Goal: Task Accomplishment & Management: Manage account settings

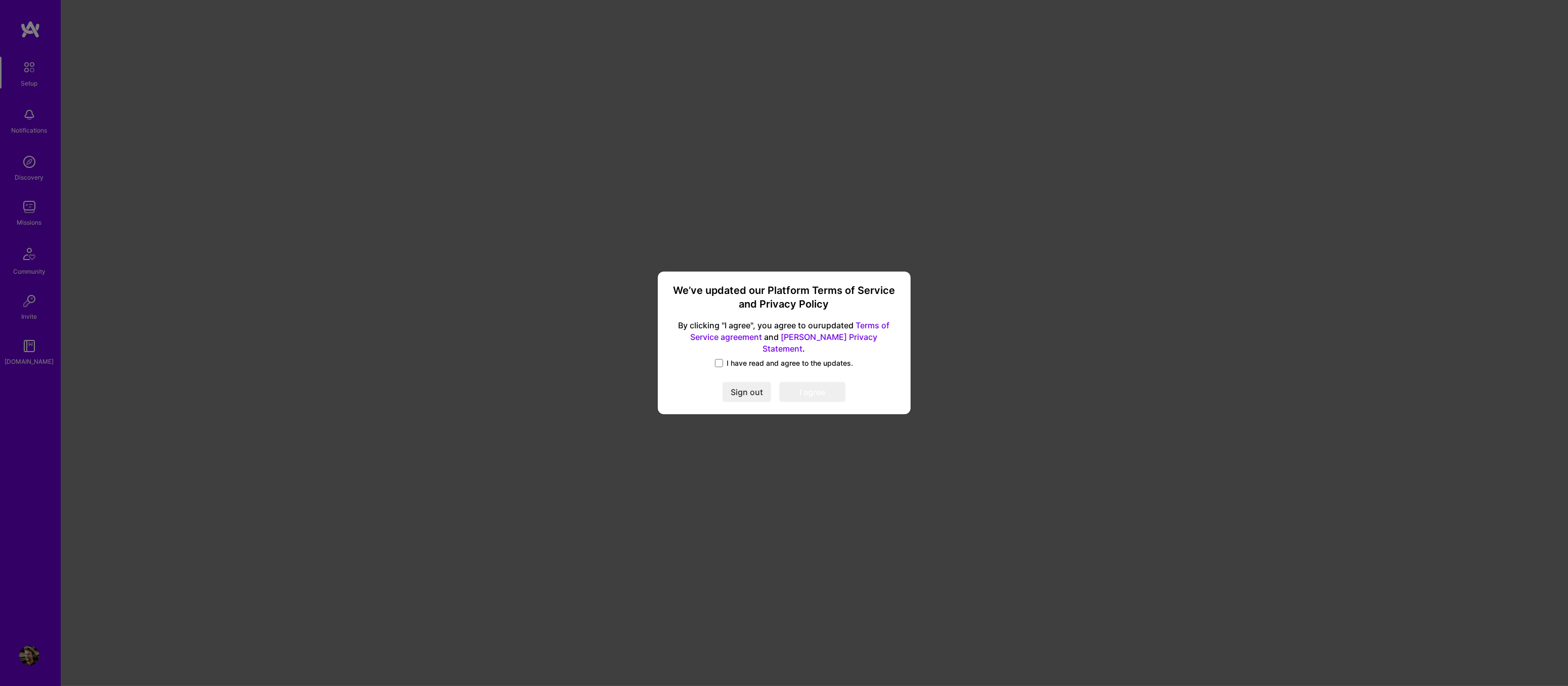
click at [725, 358] on label "I have read and agree to the updates." at bounding box center [784, 363] width 138 height 10
click at [0, 0] on input "I have read and agree to the updates." at bounding box center [0, 0] width 0 height 0
click at [815, 387] on button "I agree" at bounding box center [812, 392] width 66 height 20
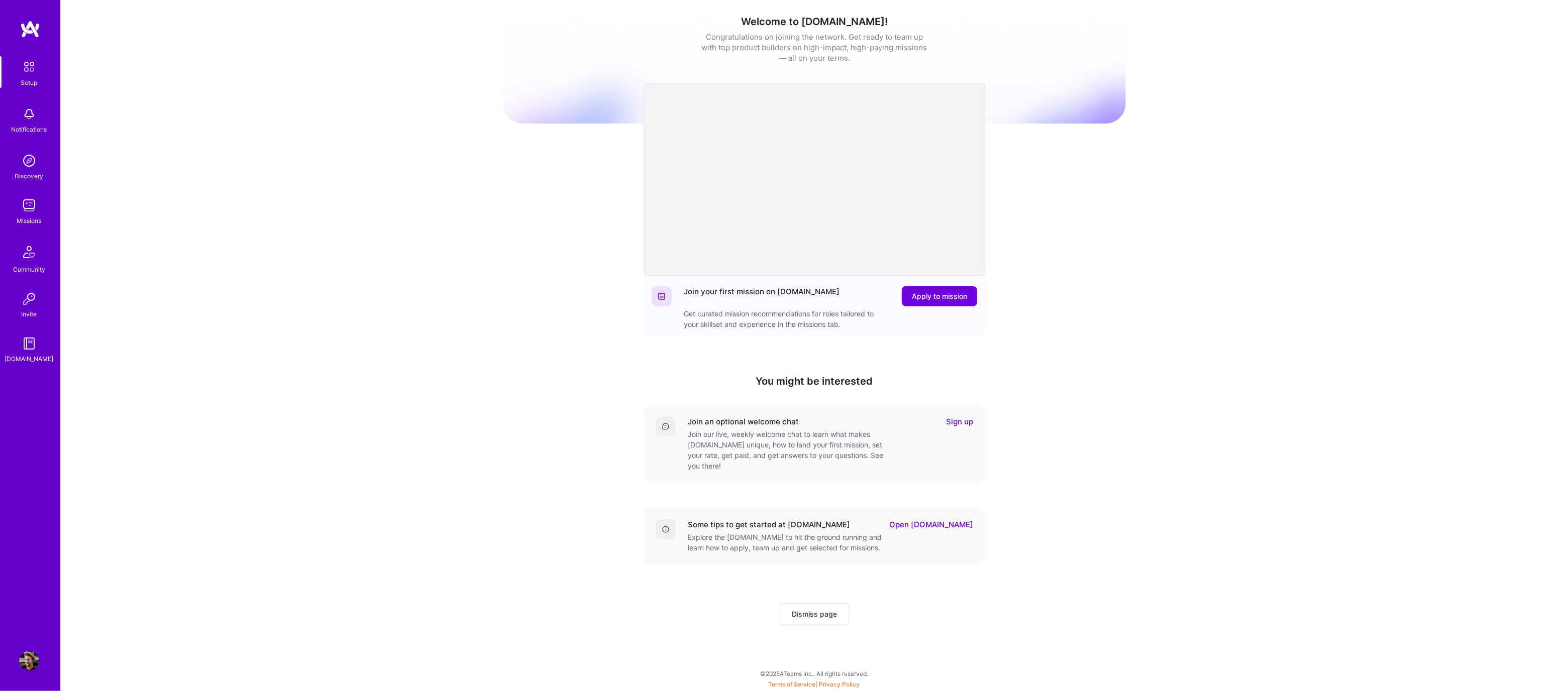
click at [31, 666] on img at bounding box center [28, 660] width 20 height 20
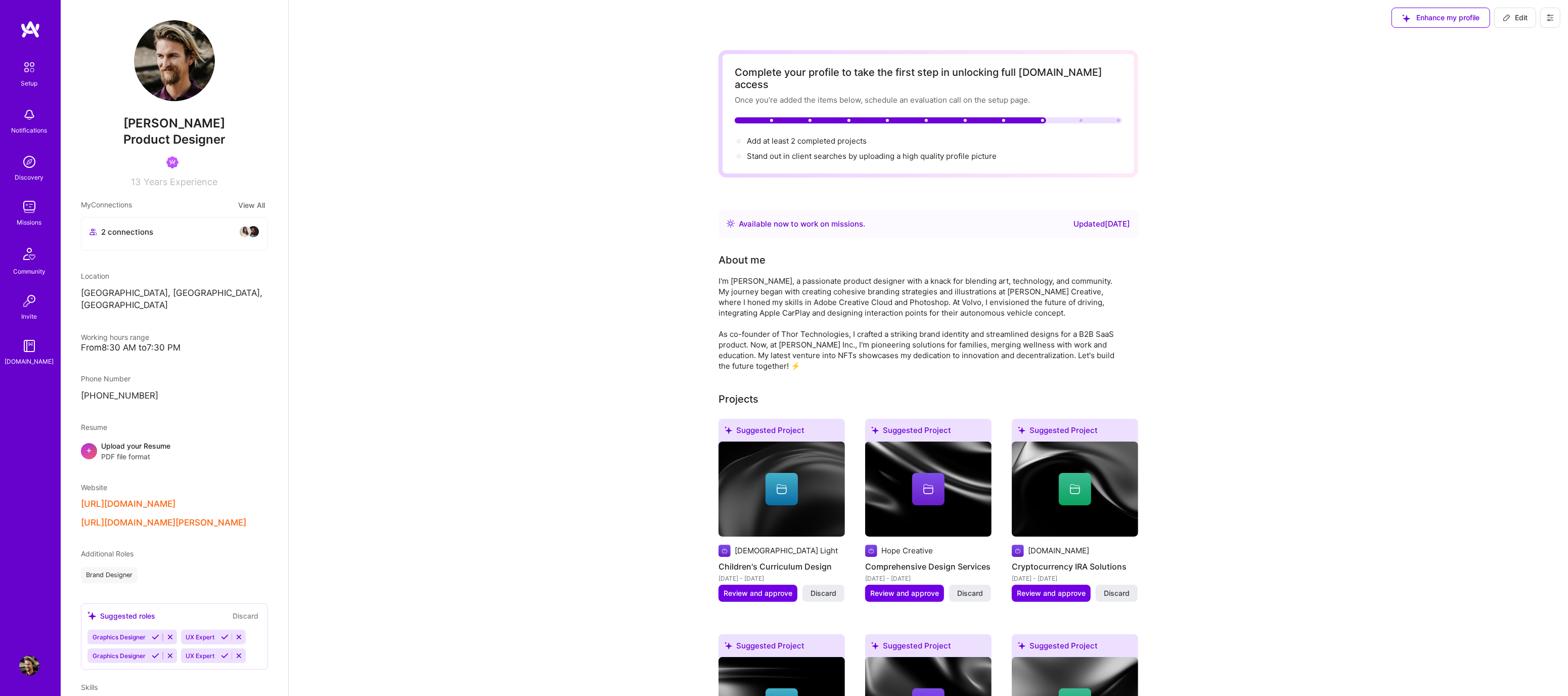
click at [22, 213] on img at bounding box center [29, 206] width 20 height 20
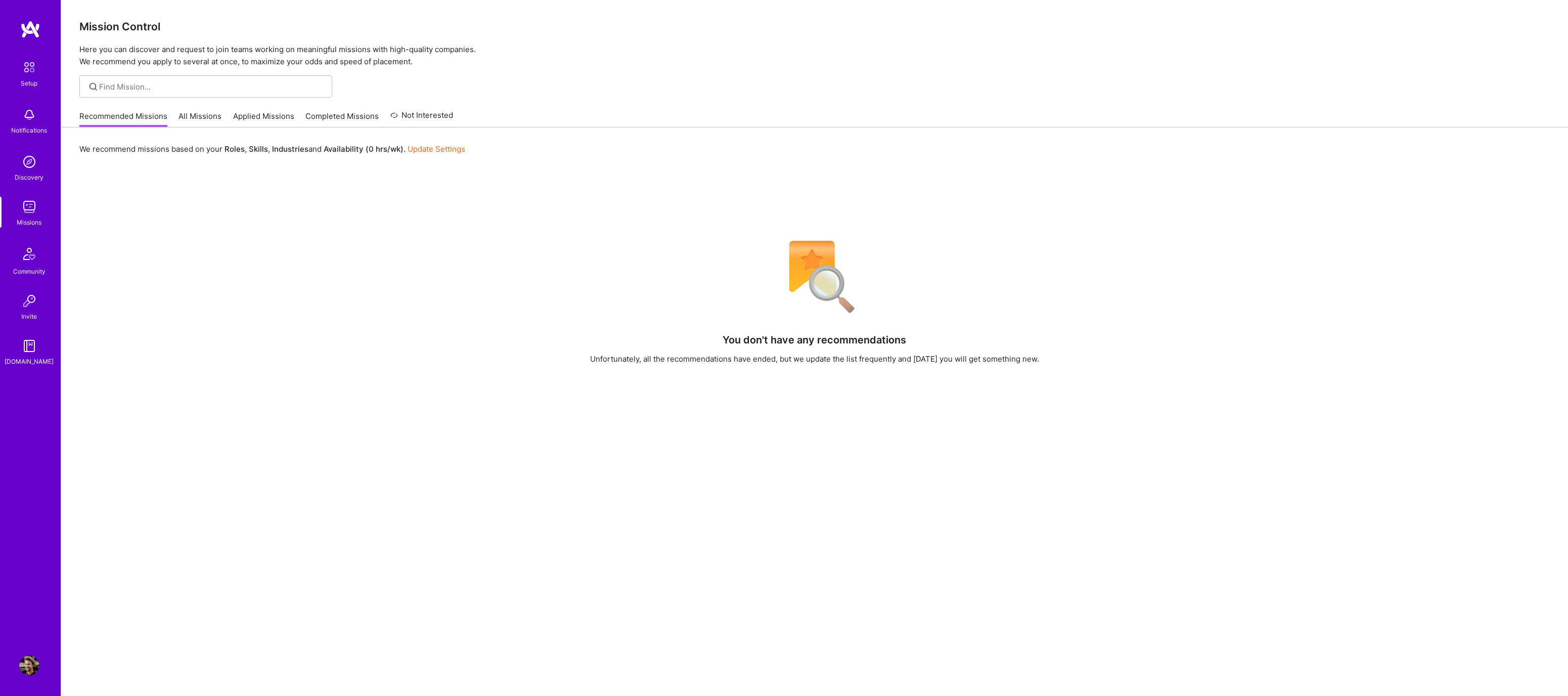
click at [184, 114] on link "All Missions" at bounding box center [200, 119] width 43 height 17
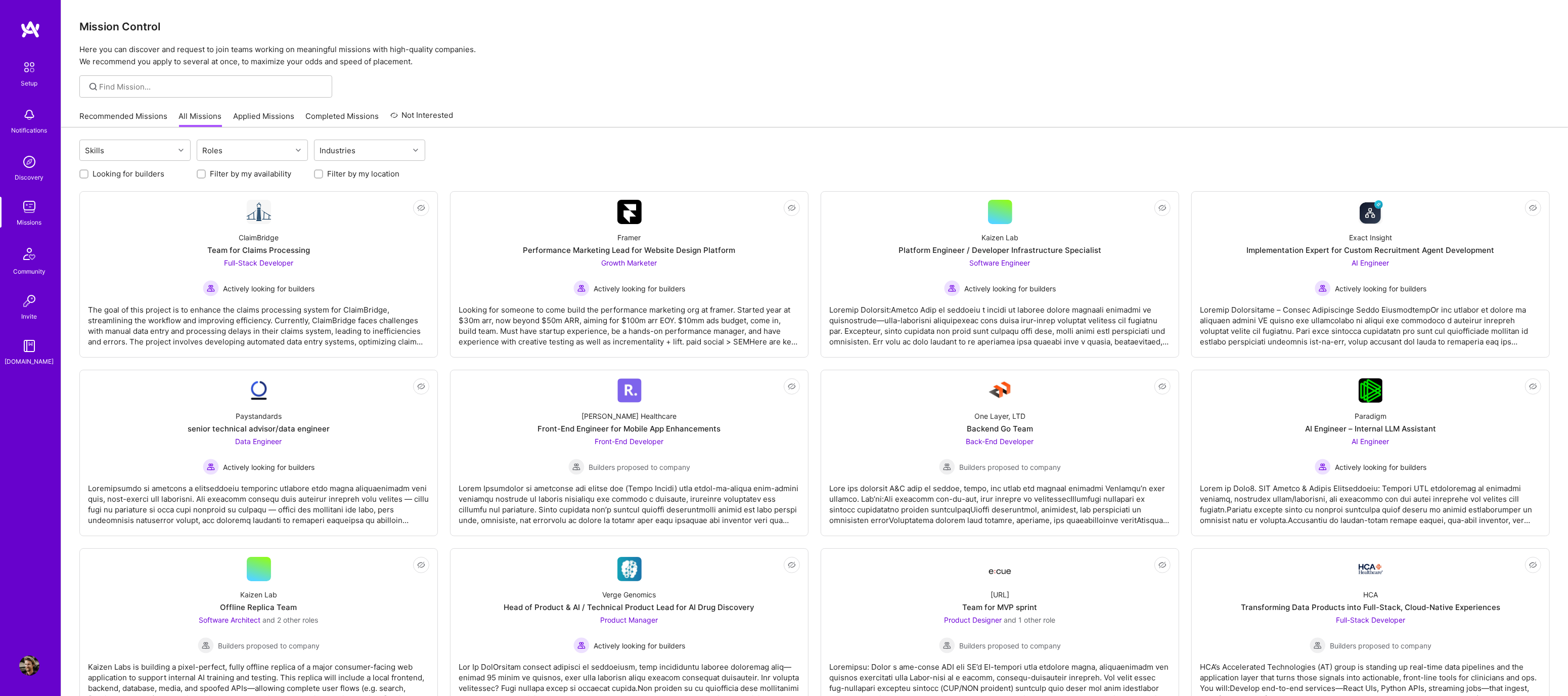
click at [86, 173] on input "Looking for builders" at bounding box center [85, 174] width 7 height 7
checkbox input "true"
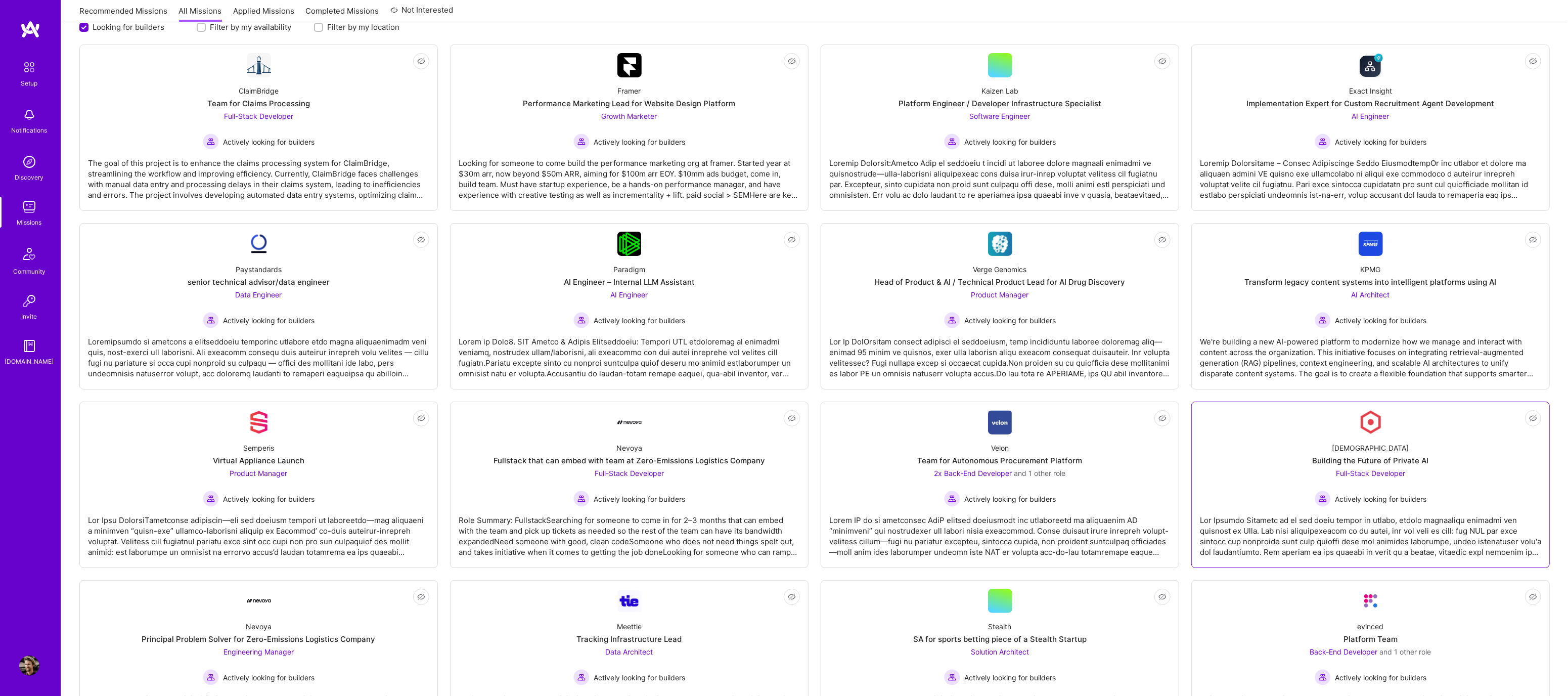
scroll to position [259, 0]
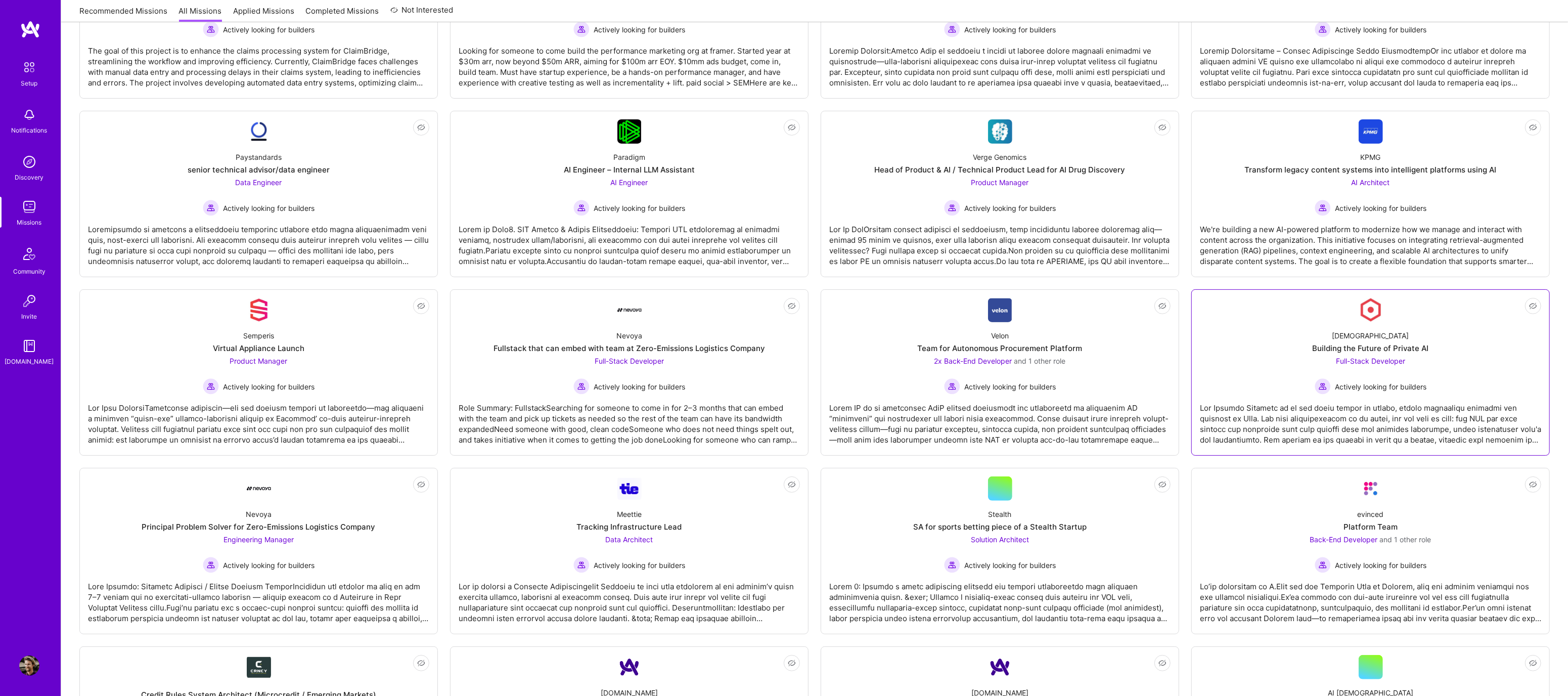
click at [1446, 413] on div at bounding box center [1370, 420] width 341 height 50
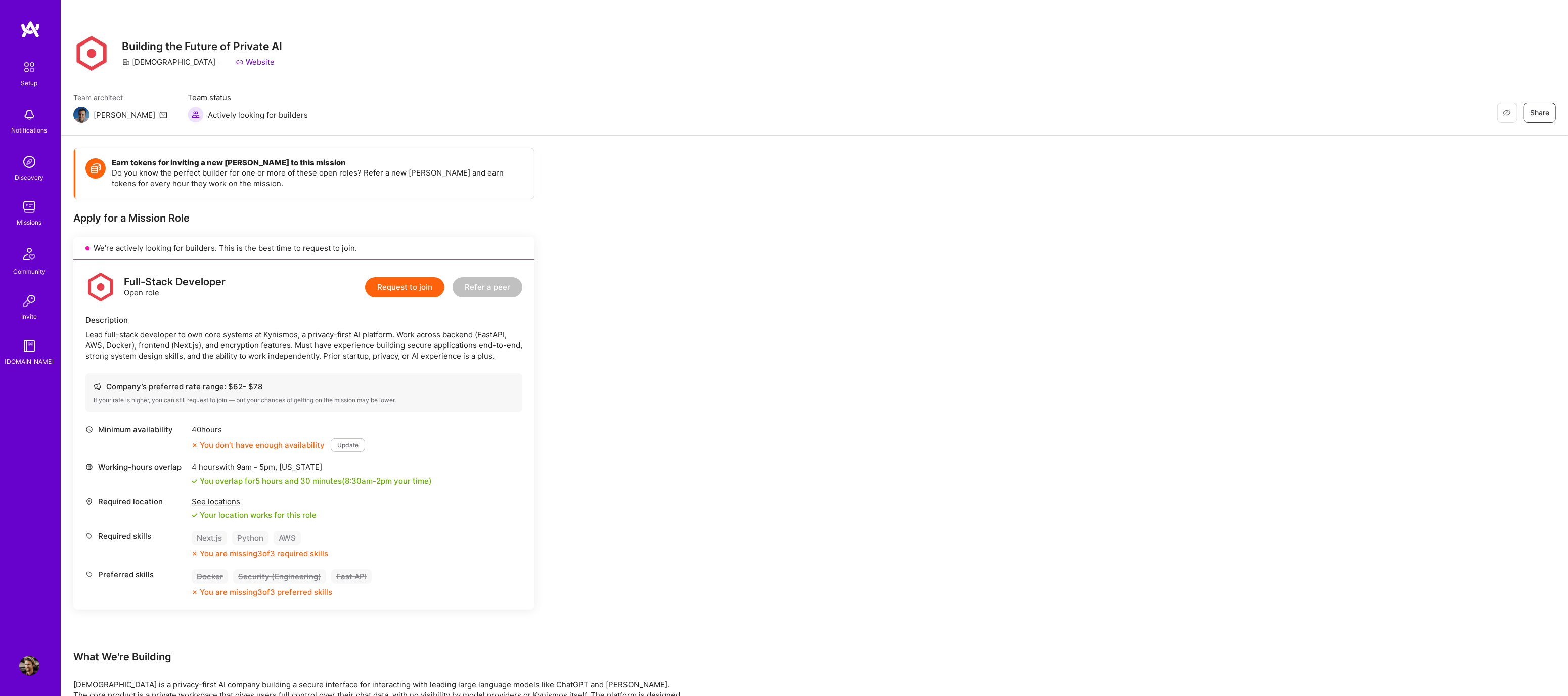
click at [28, 668] on img at bounding box center [29, 665] width 20 height 20
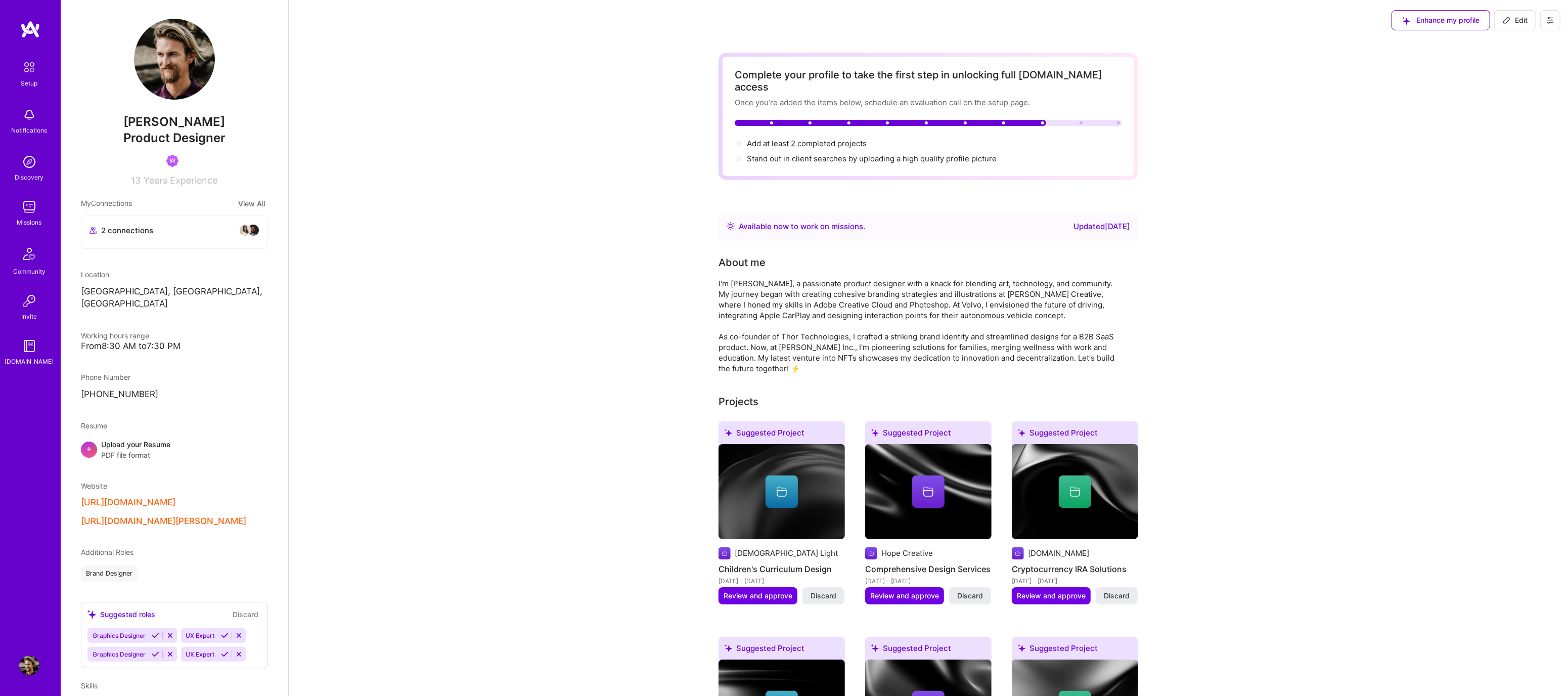
click at [1547, 22] on icon at bounding box center [1551, 20] width 8 height 8
drag, startPoint x: 1409, startPoint y: 87, endPoint x: 1465, endPoint y: 45, distance: 70.0
click at [1495, 20] on button "Edit" at bounding box center [1515, 20] width 42 height 20
select select "US"
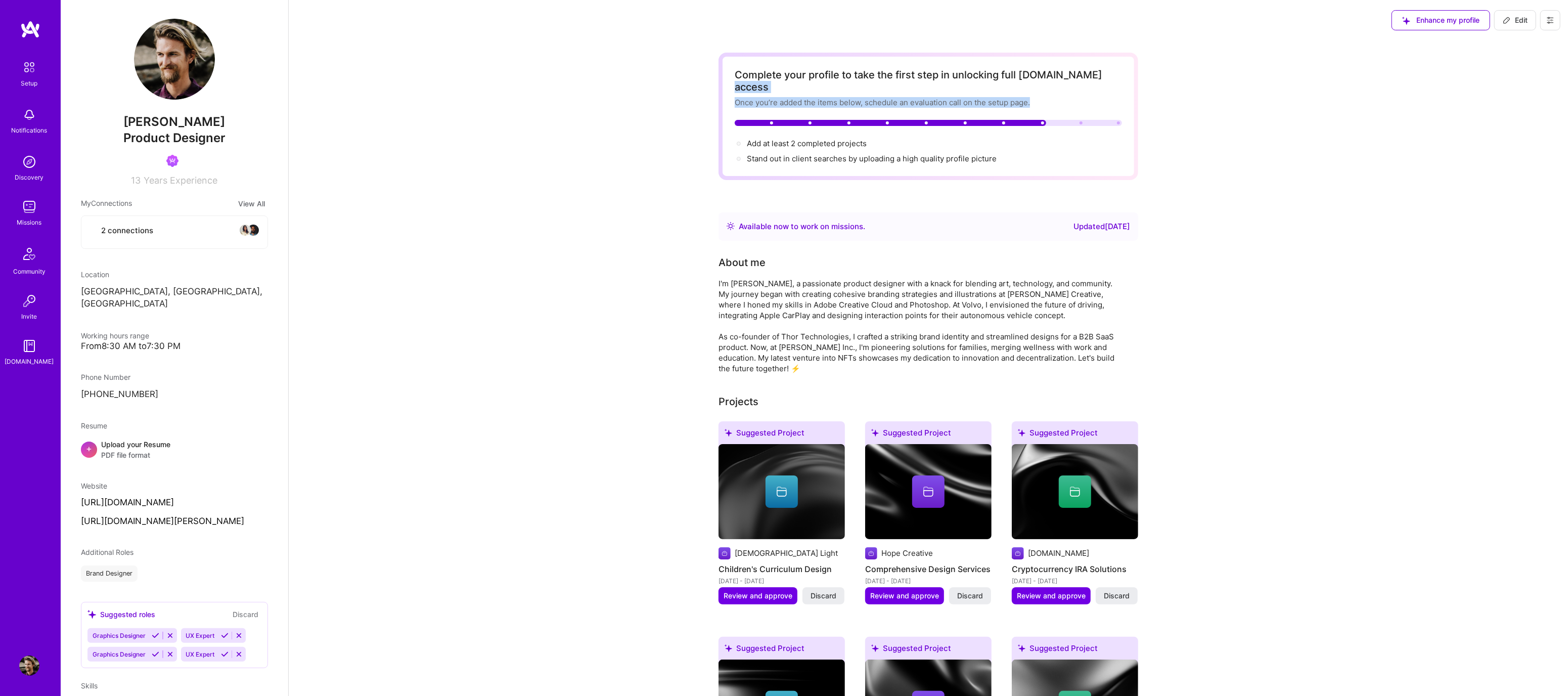
select select "Right Now"
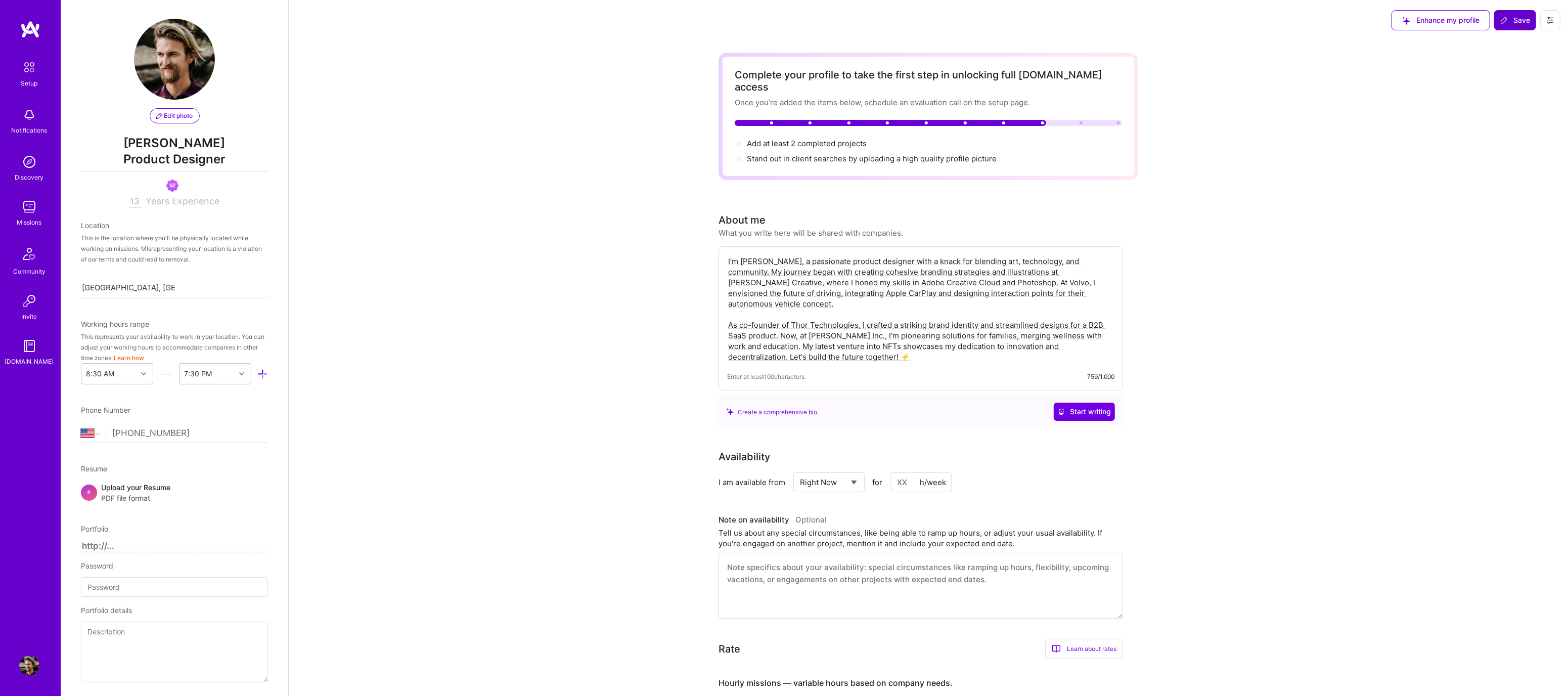
scroll to position [469, 0]
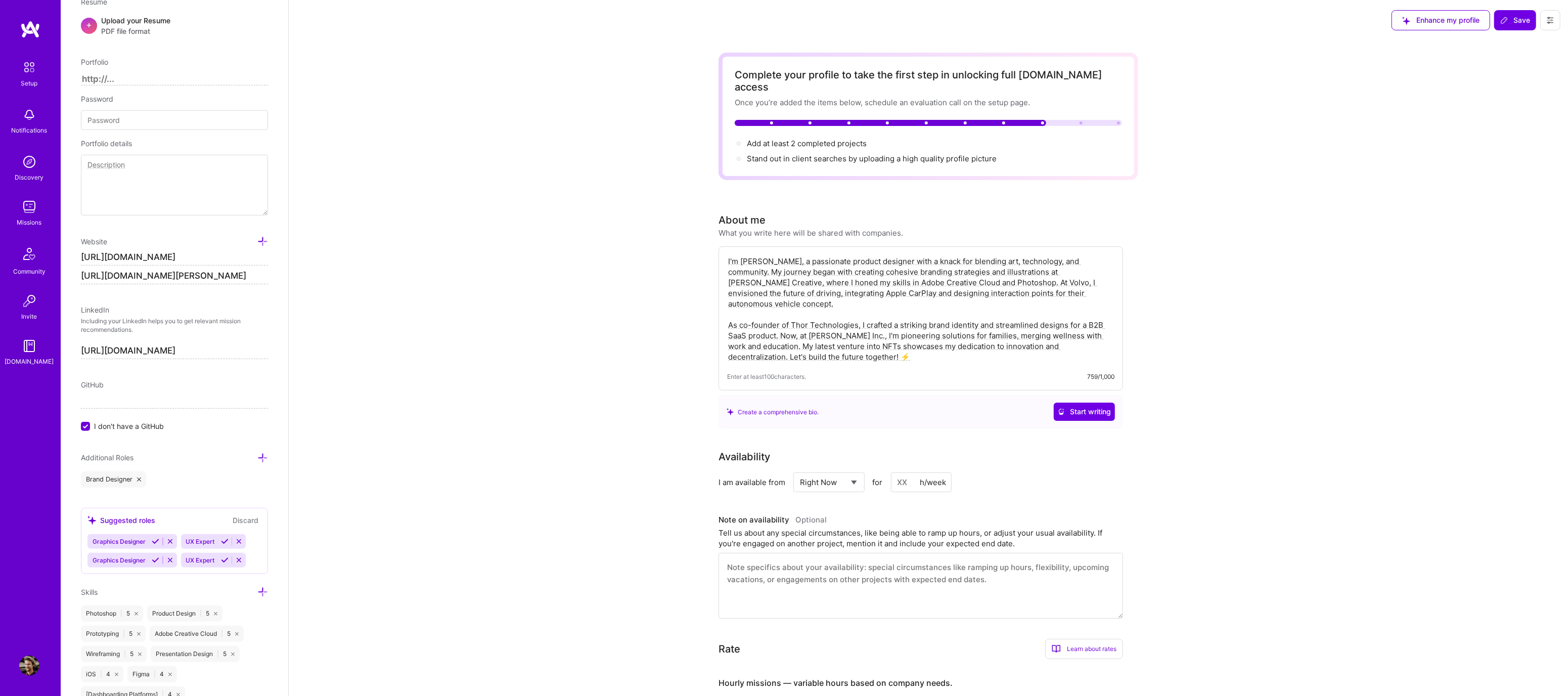
click at [886, 492] on div "Availability I am available from Select... Right Now Future Date Not Available …" at bounding box center [928, 534] width 419 height 169
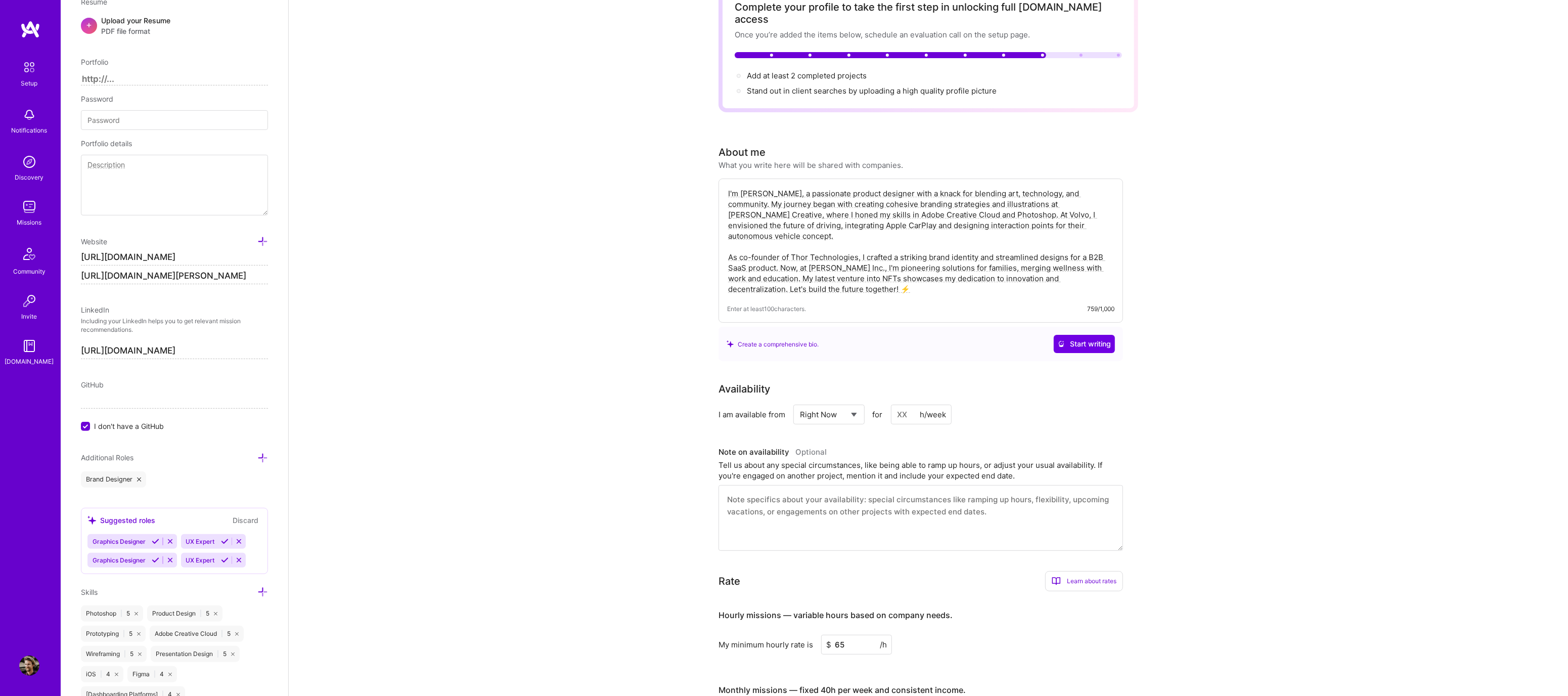
scroll to position [68, 0]
click at [854, 402] on select "Select... Right Now Future Date Not Available" at bounding box center [828, 414] width 58 height 26
click at [902, 407] on input at bounding box center [921, 415] width 61 height 20
type input "40"
click at [935, 485] on textarea at bounding box center [921, 518] width 405 height 66
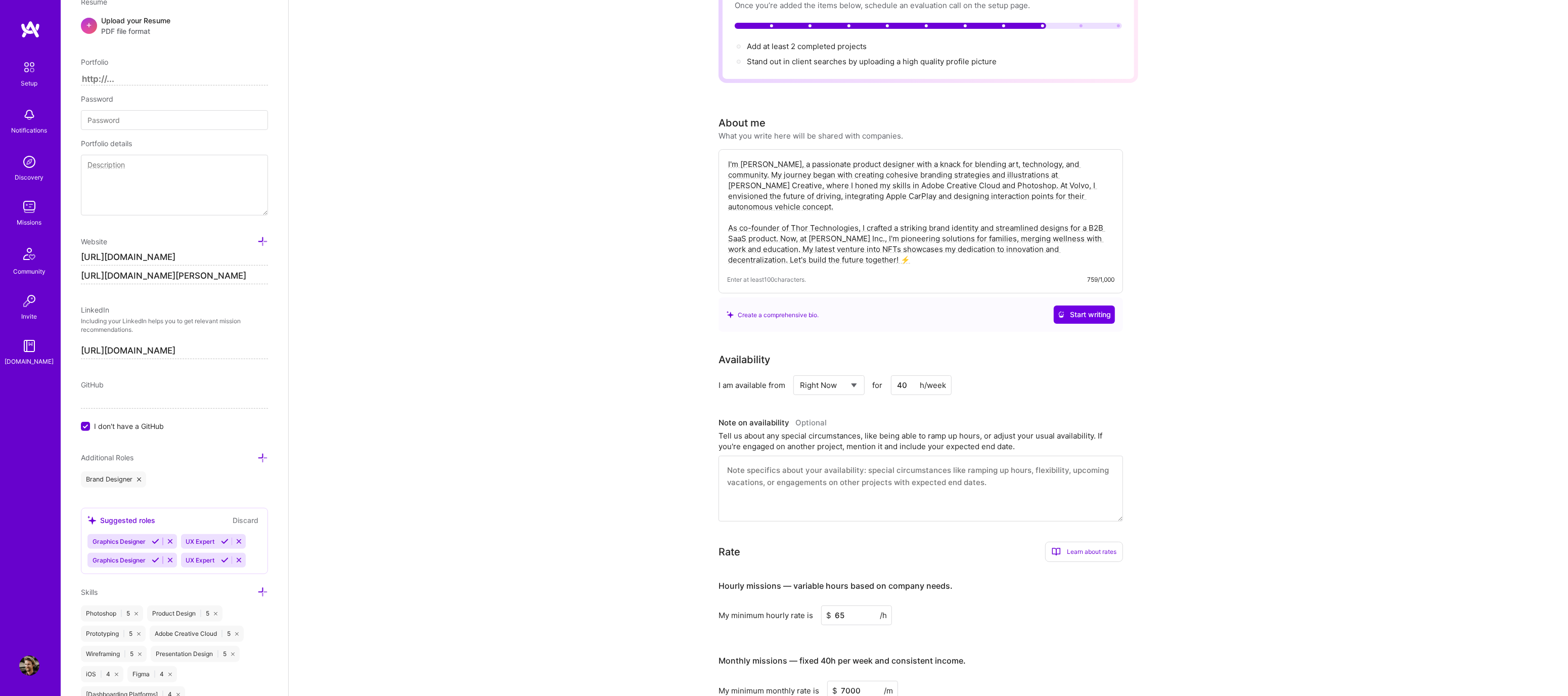
scroll to position [169, 0]
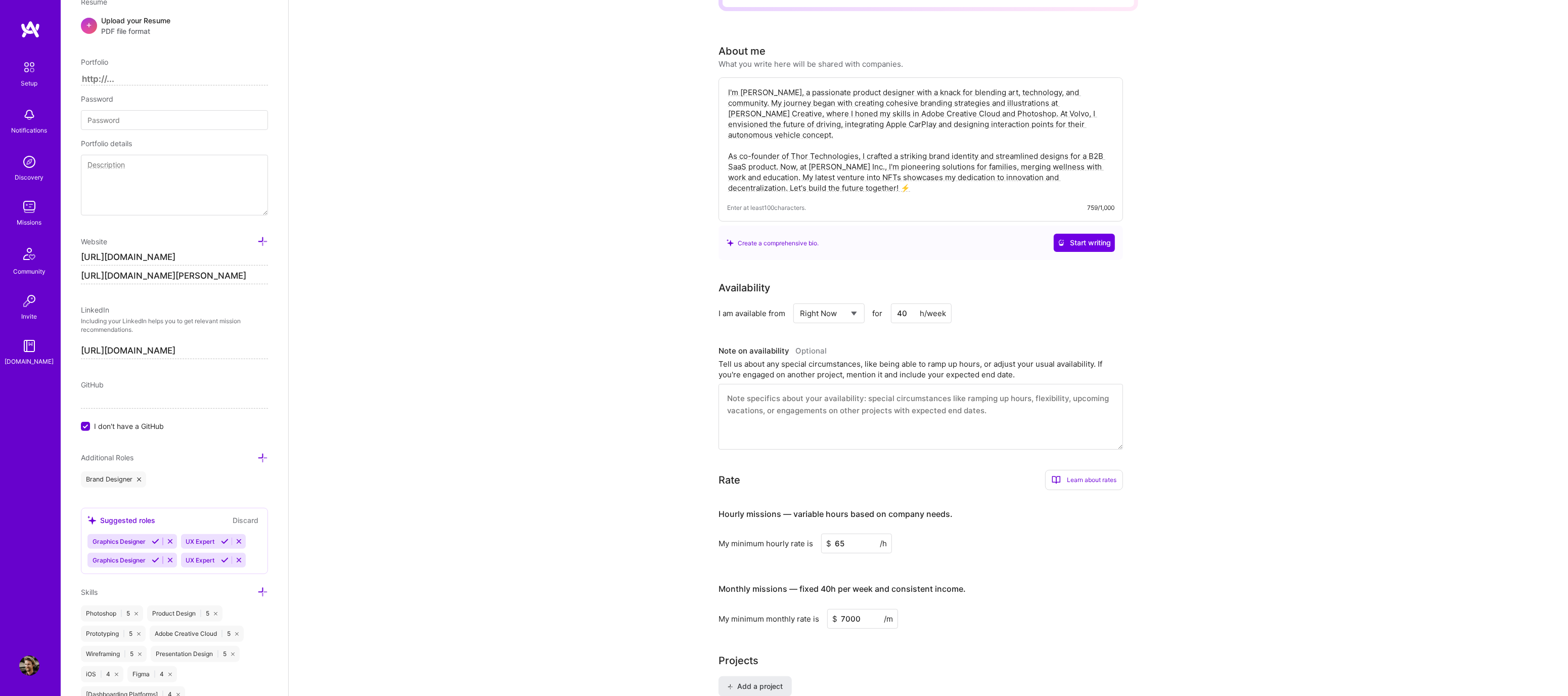
click at [854, 534] on input "65" at bounding box center [856, 544] width 71 height 20
drag, startPoint x: 834, startPoint y: 531, endPoint x: 839, endPoint y: 530, distance: 5.1
click at [839, 534] on input "65" at bounding box center [856, 544] width 71 height 20
click at [835, 534] on input "65" at bounding box center [856, 544] width 71 height 20
drag, startPoint x: 834, startPoint y: 532, endPoint x: 843, endPoint y: 527, distance: 10.3
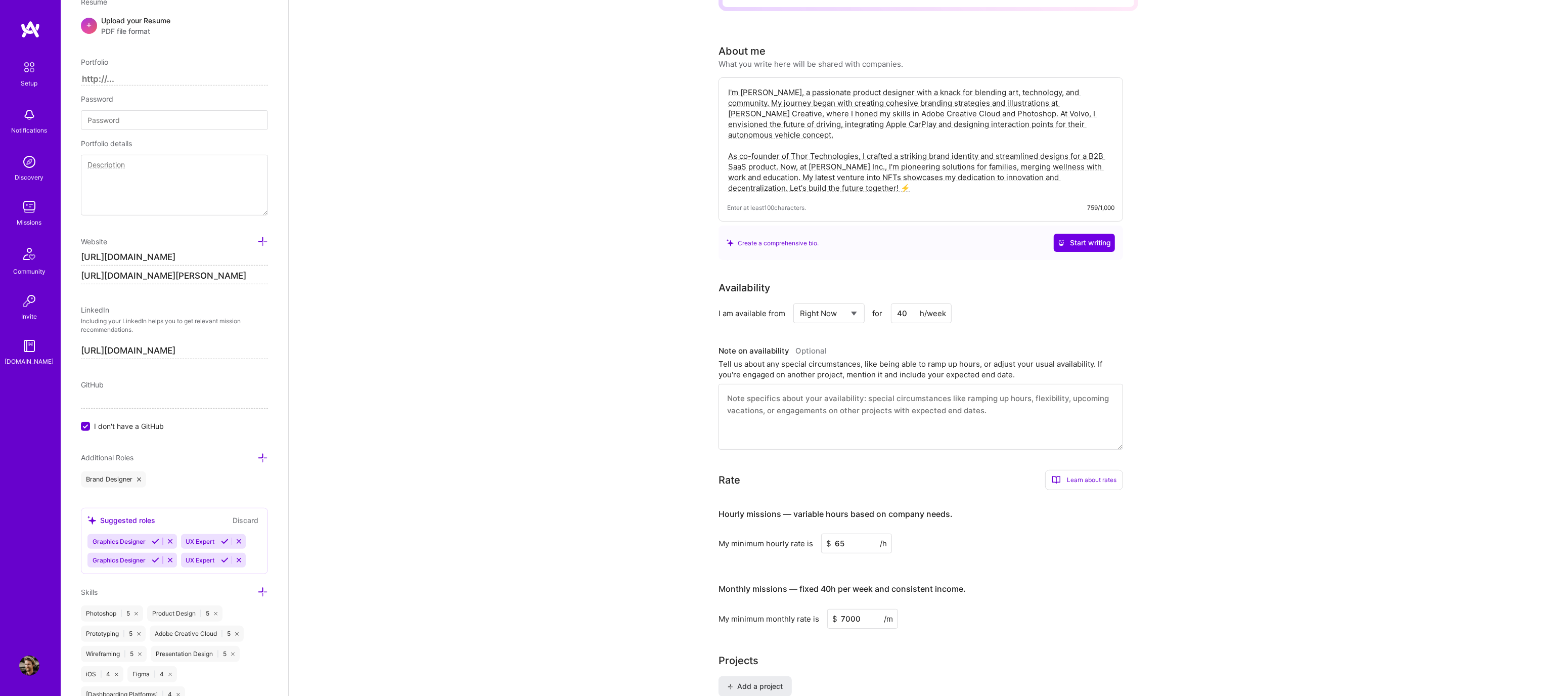
click at [843, 534] on input "65" at bounding box center [856, 544] width 71 height 20
type input "80"
click at [973, 511] on h3 "Hourly missions — variable hours based on company needs." at bounding box center [921, 513] width 405 height 31
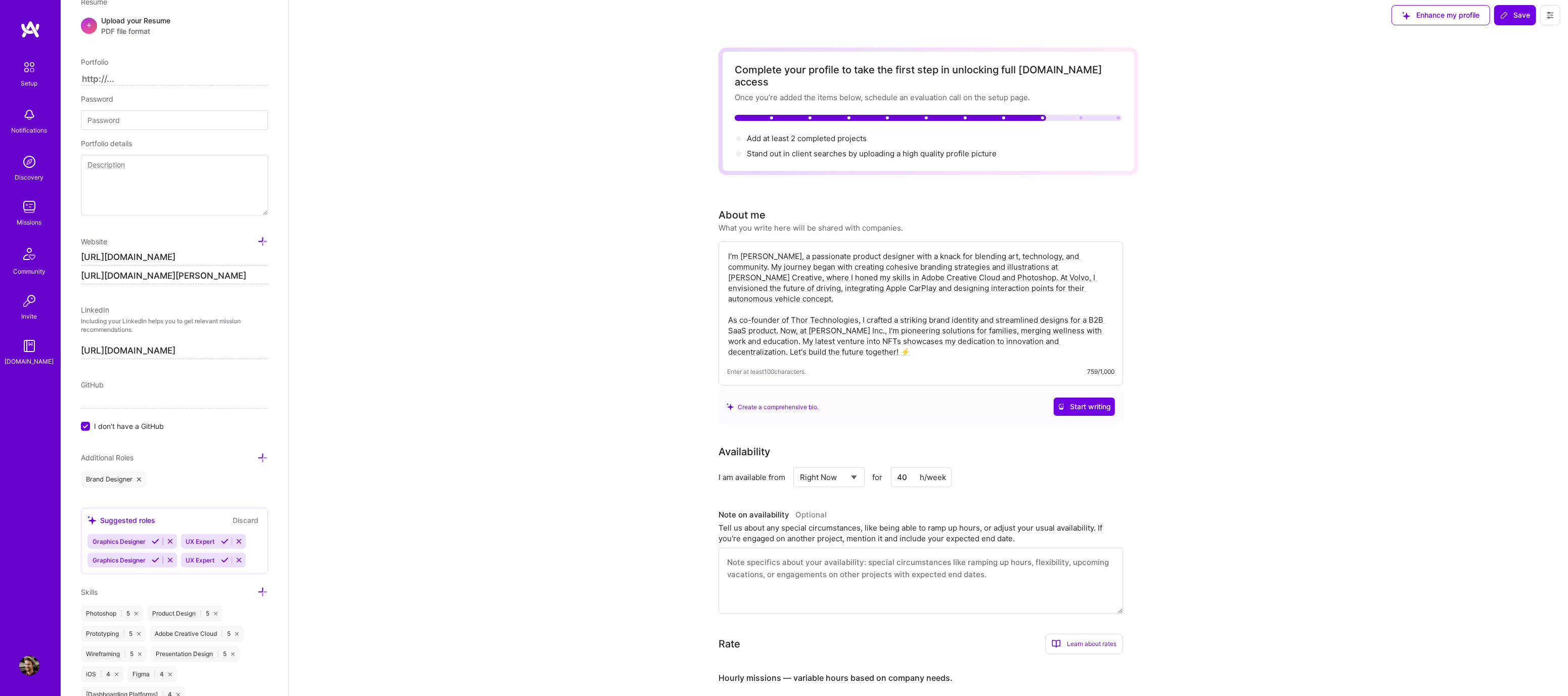
scroll to position [0, 0]
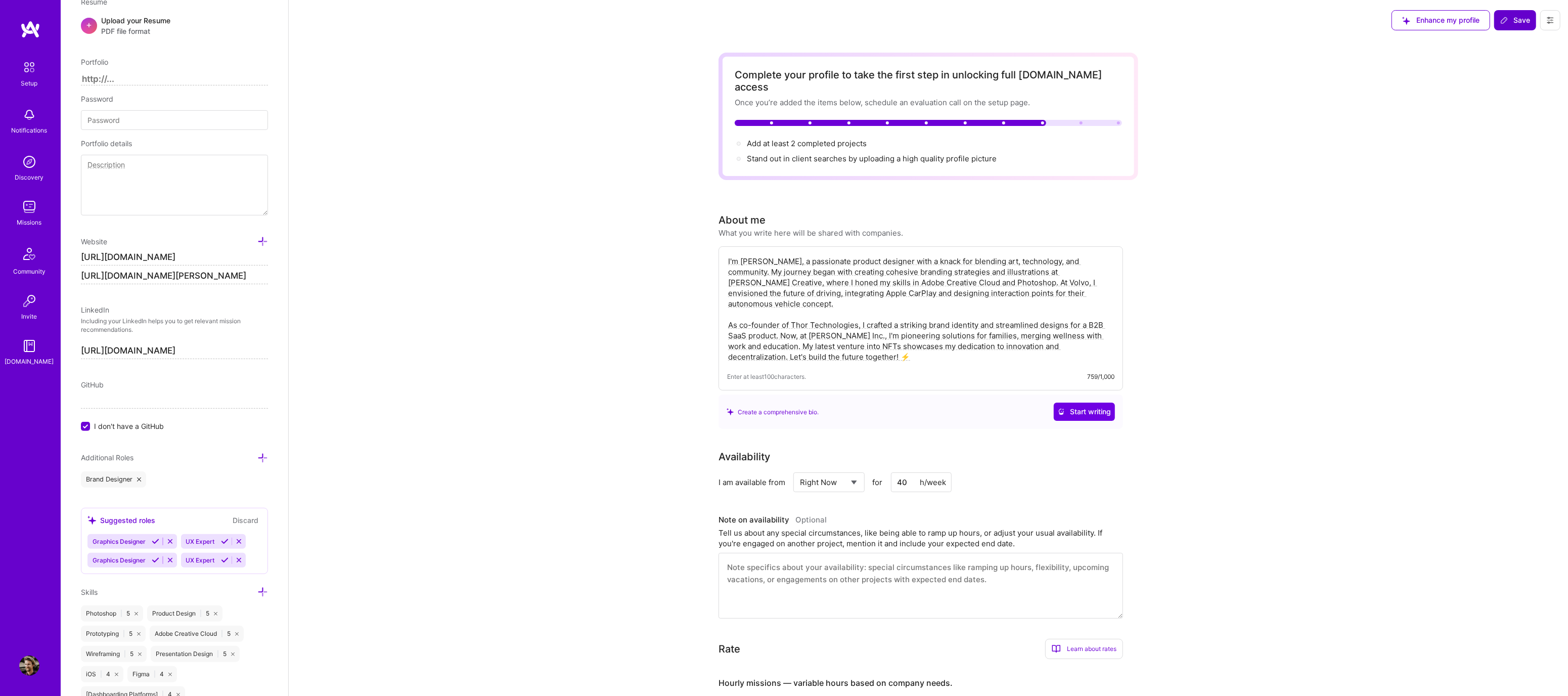
drag, startPoint x: 1509, startPoint y: 22, endPoint x: 1503, endPoint y: 24, distance: 6.3
click at [1509, 22] on span "Save" at bounding box center [1515, 20] width 30 height 10
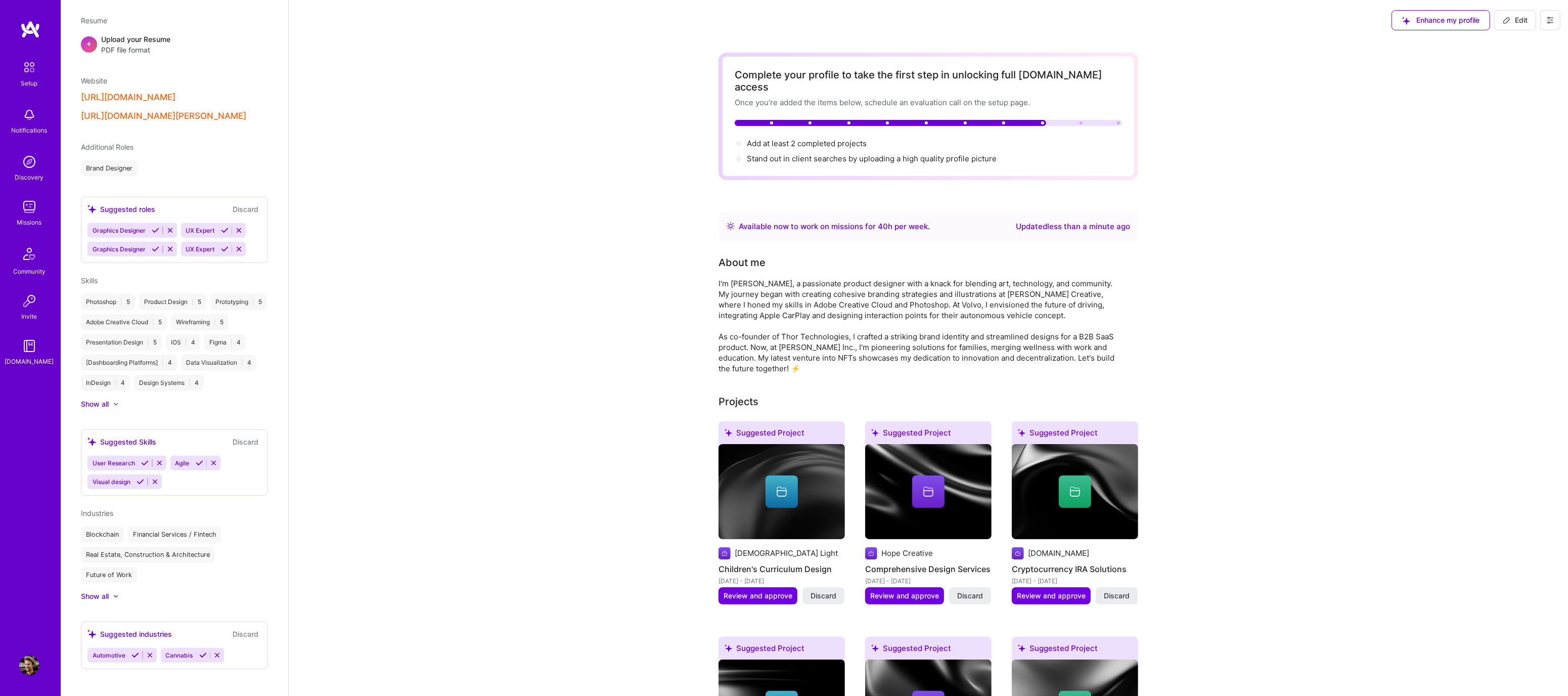
scroll to position [406, 0]
click at [27, 78] on div "Setup" at bounding box center [29, 83] width 17 height 10
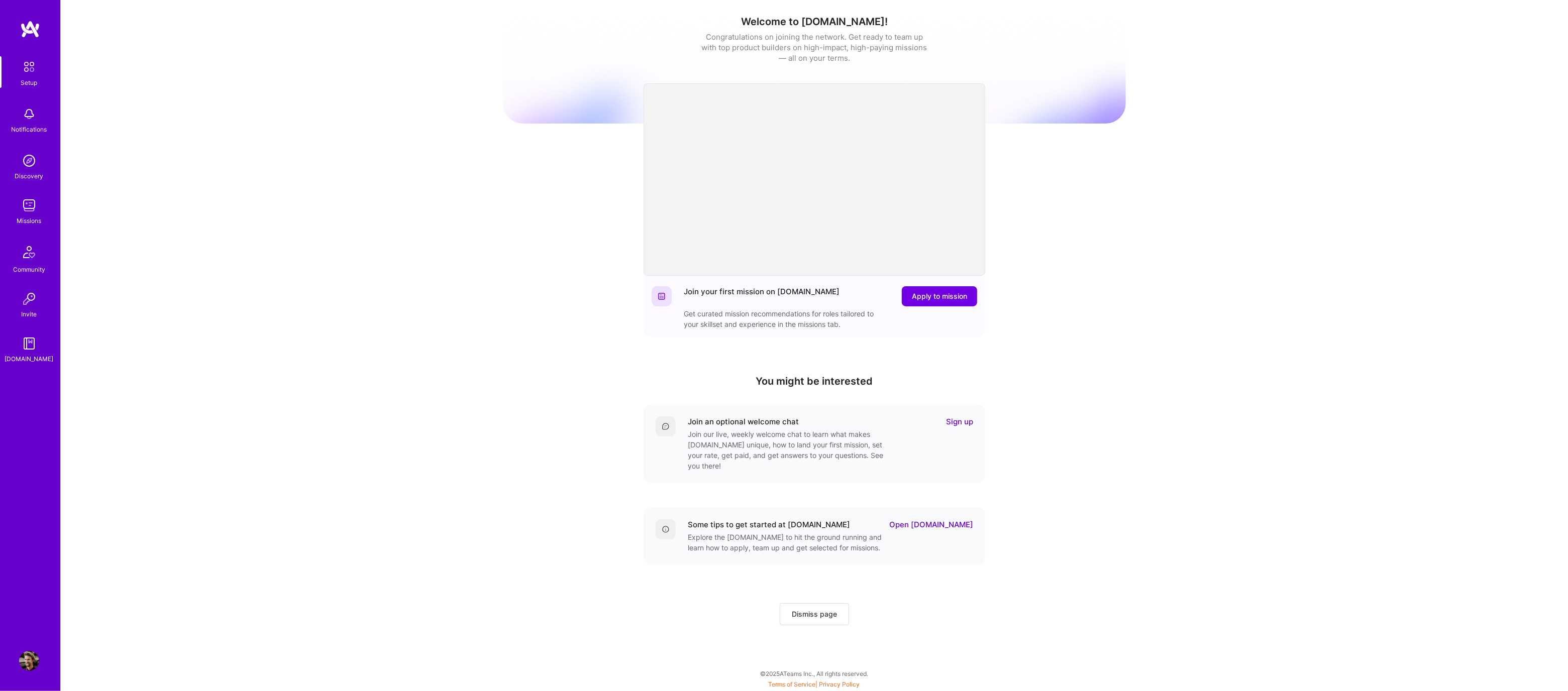
click at [830, 609] on span "Dismiss page" at bounding box center [814, 614] width 45 height 10
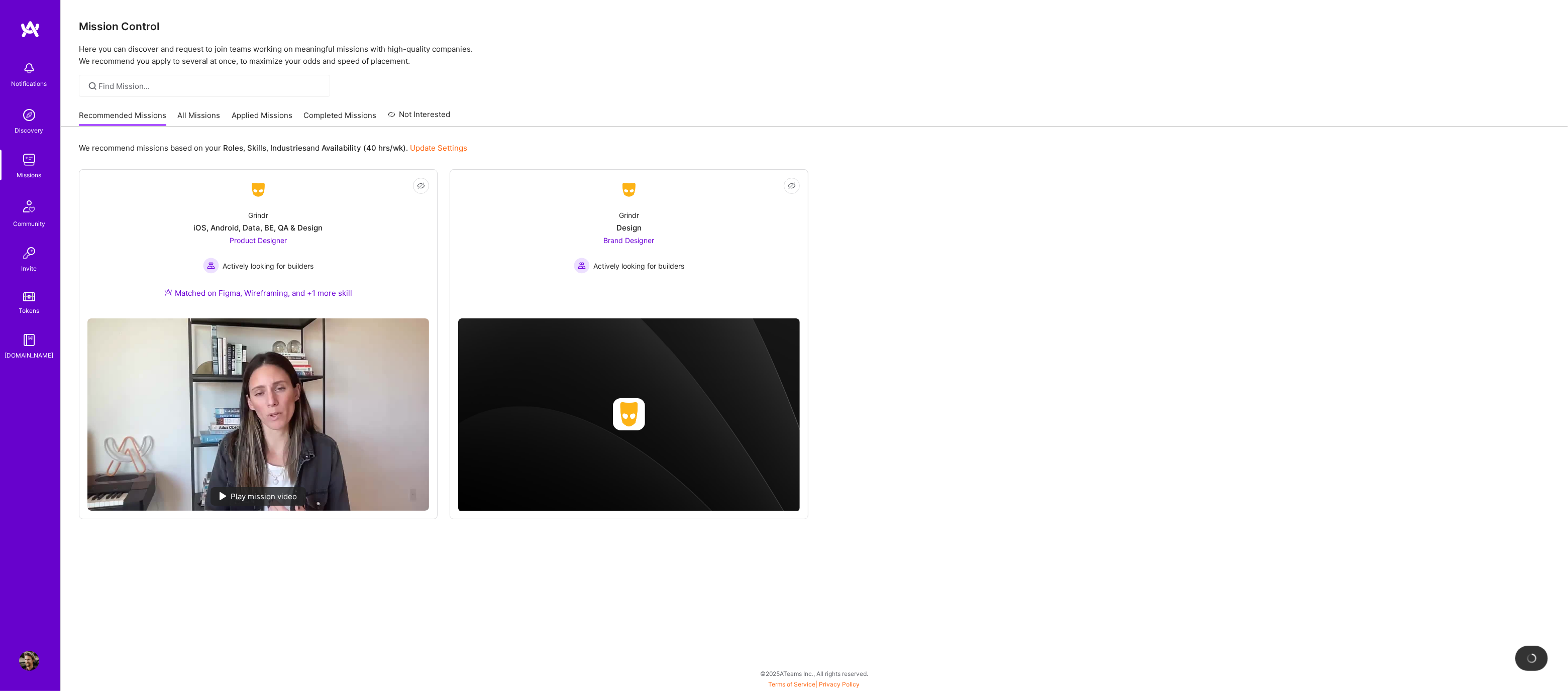
click at [193, 110] on link "All Missions" at bounding box center [199, 118] width 42 height 17
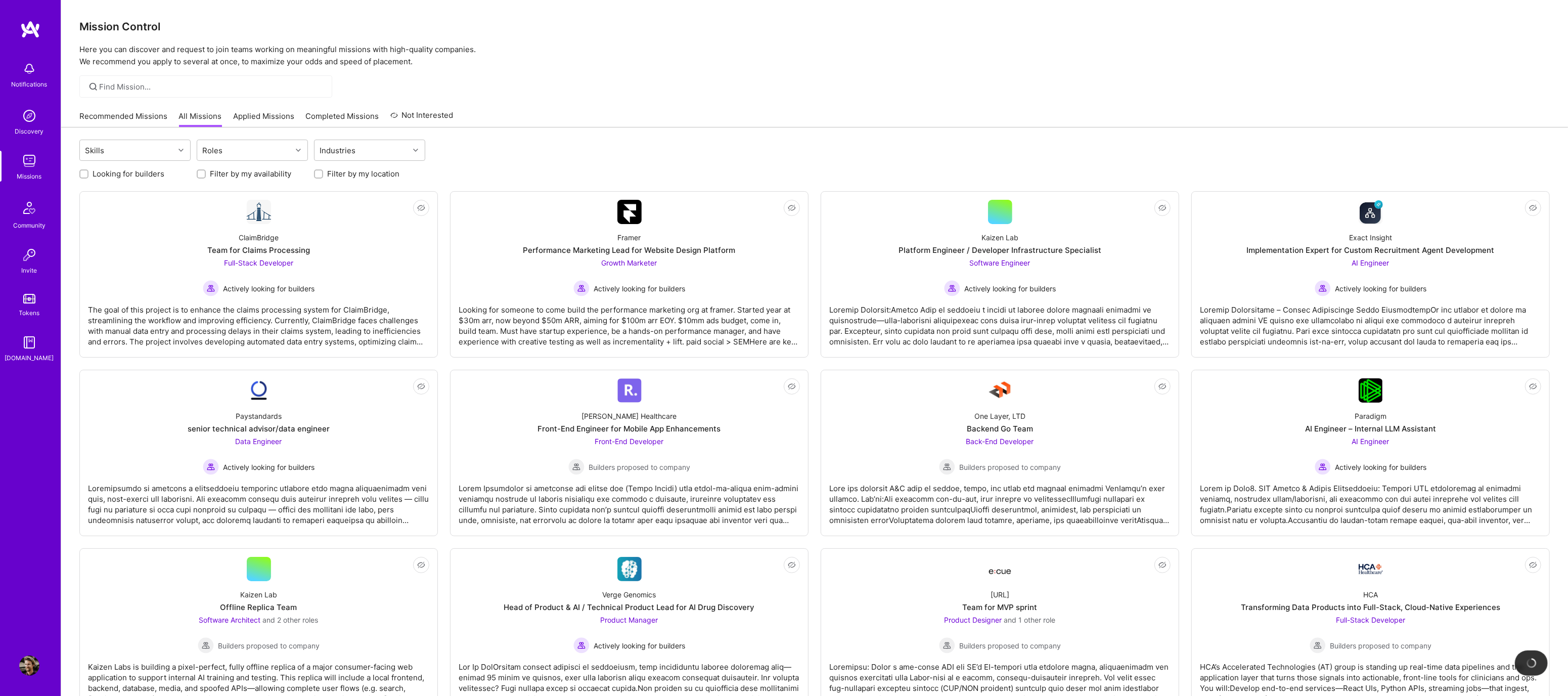
click at [257, 114] on link "Applied Missions" at bounding box center [264, 119] width 62 height 17
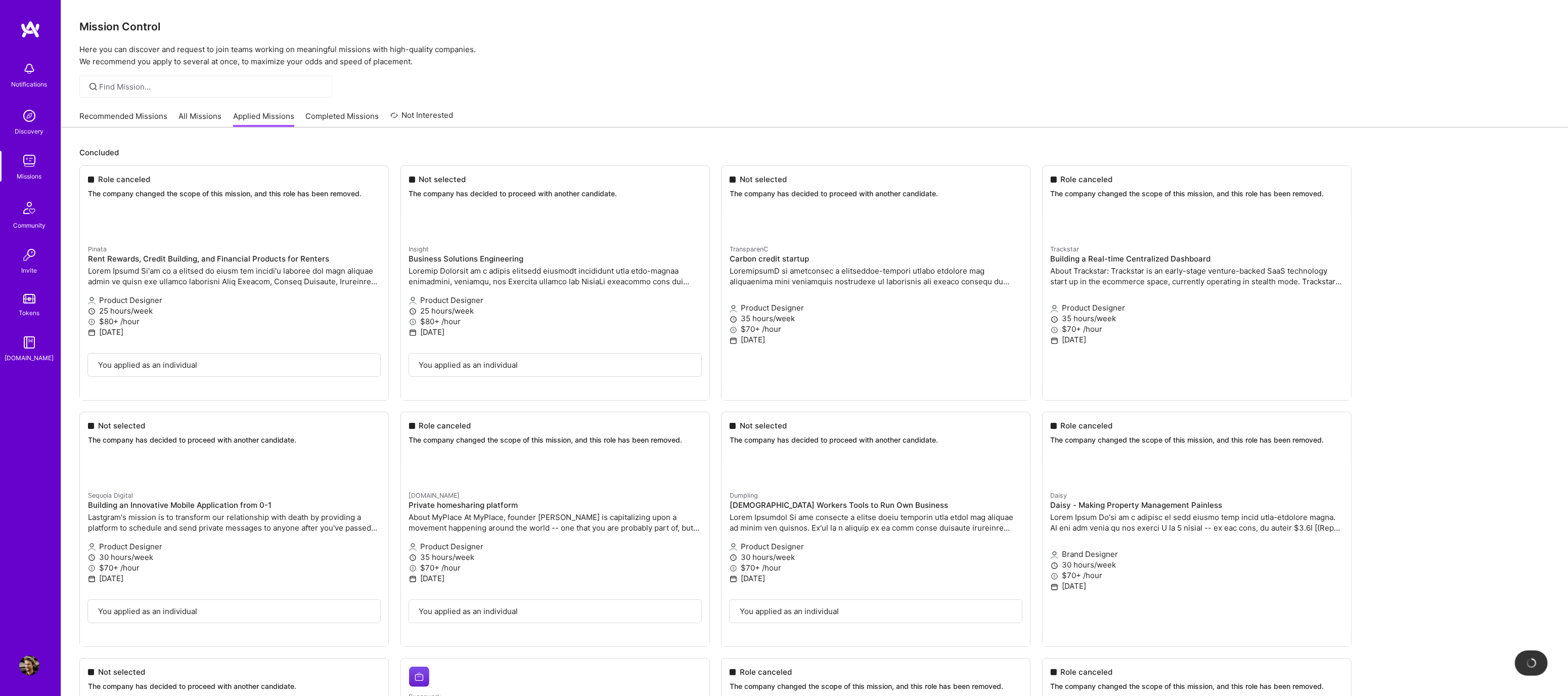
click at [337, 120] on link "Completed Missions" at bounding box center [343, 119] width 73 height 17
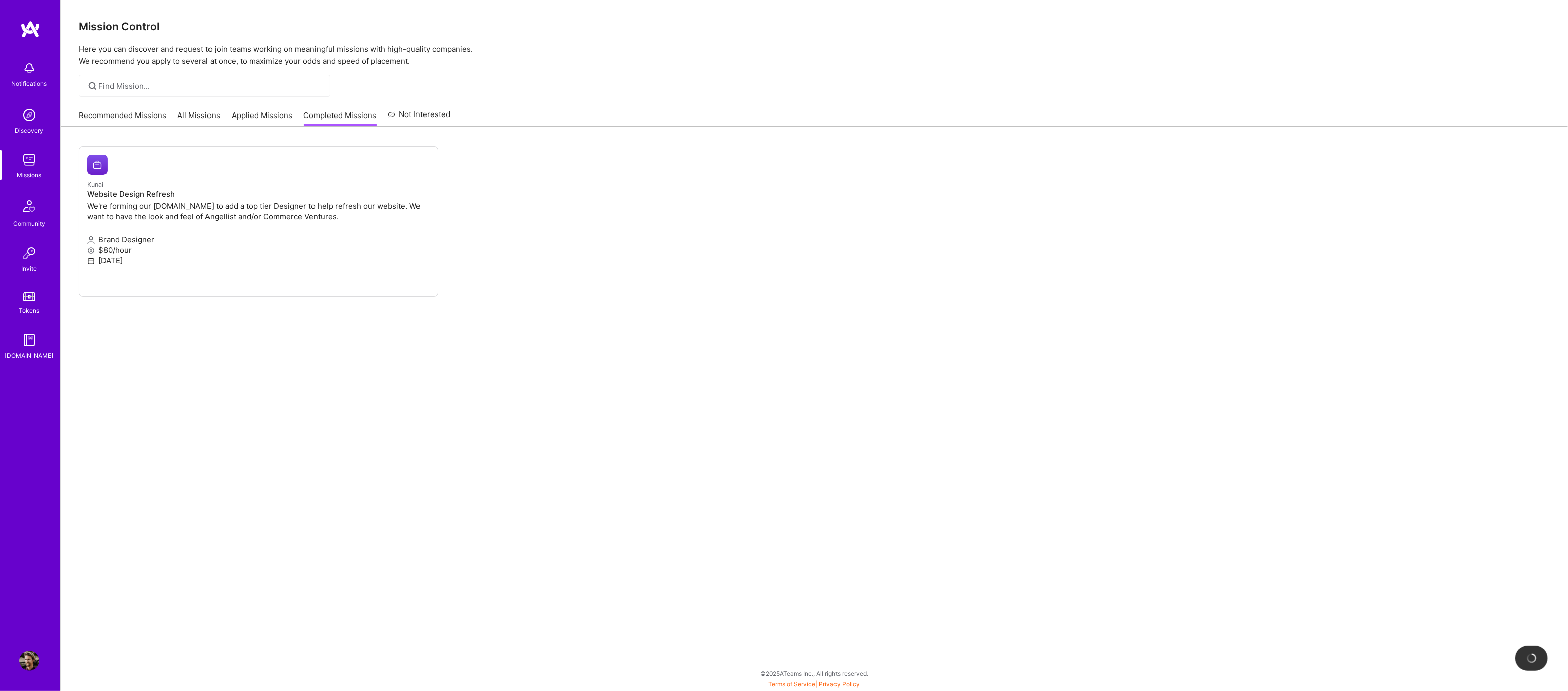
click at [26, 168] on img at bounding box center [28, 160] width 20 height 20
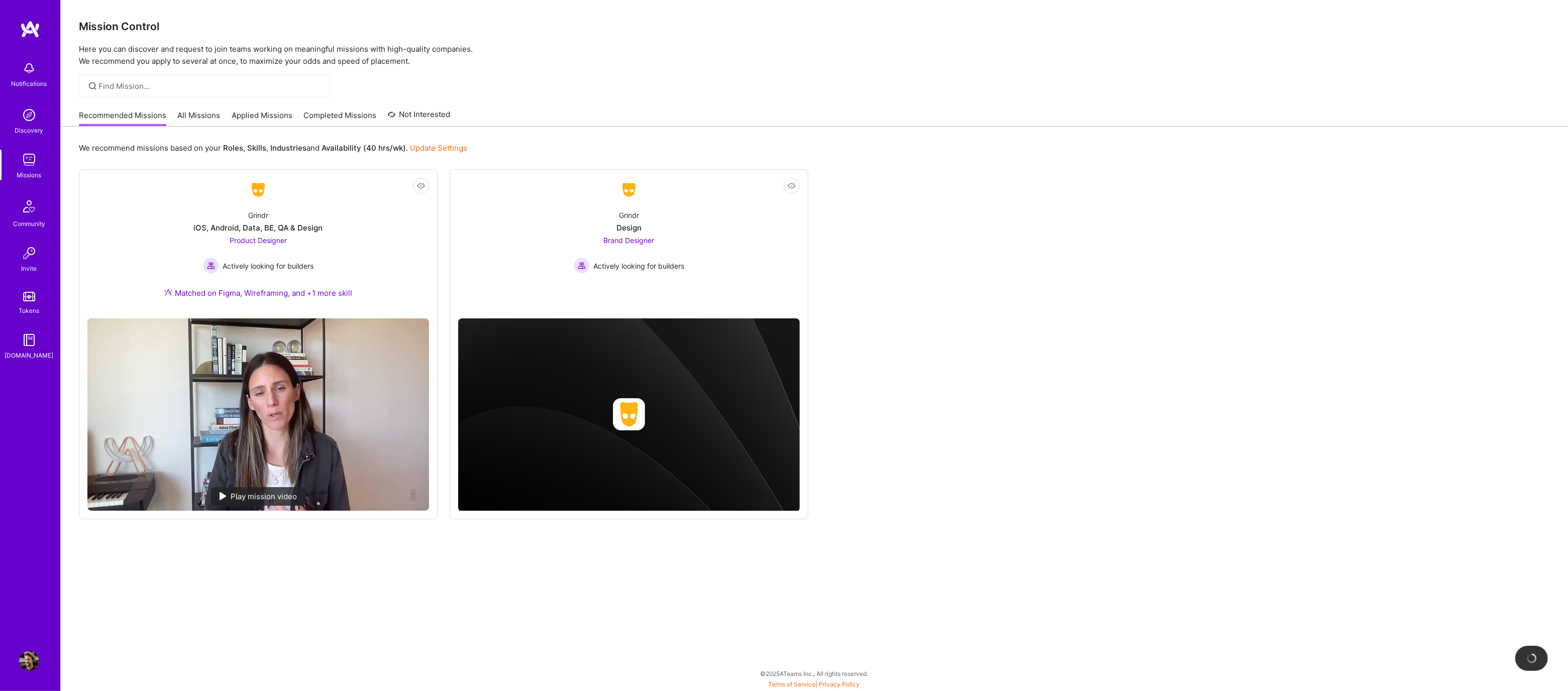
click at [201, 110] on link "All Missions" at bounding box center [199, 118] width 42 height 17
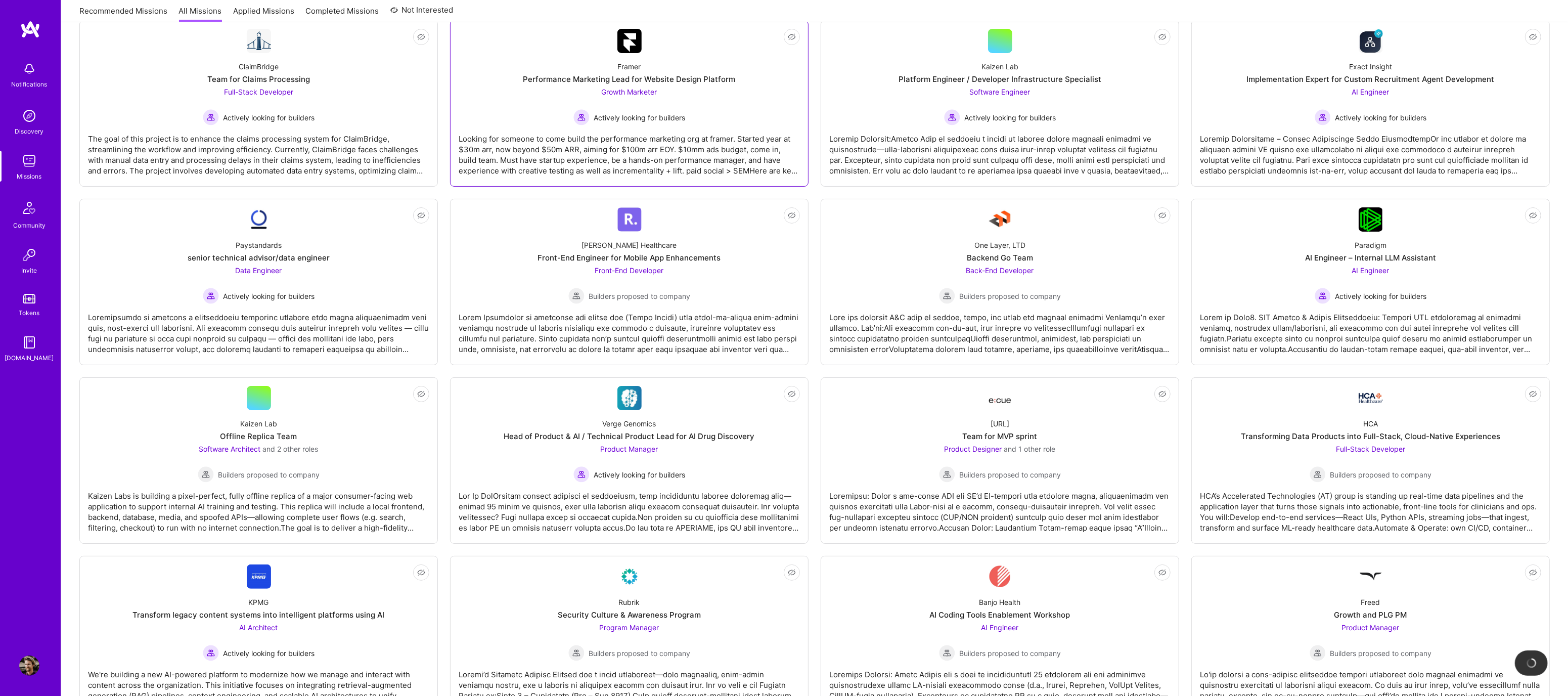
scroll to position [209, 0]
